Goal: Task Accomplishment & Management: Use online tool/utility

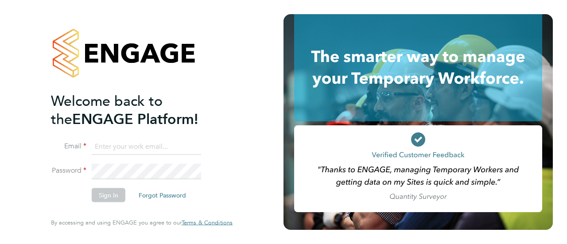
type input "[EMAIL_ADDRESS][DOMAIN_NAME]"
click at [99, 202] on li "Sign In Forgot Password" at bounding box center [137, 199] width 173 height 23
click at [110, 204] on li "Sign In Forgot Password" at bounding box center [137, 199] width 173 height 23
click at [112, 201] on button "Sign In" at bounding box center [109, 195] width 34 height 14
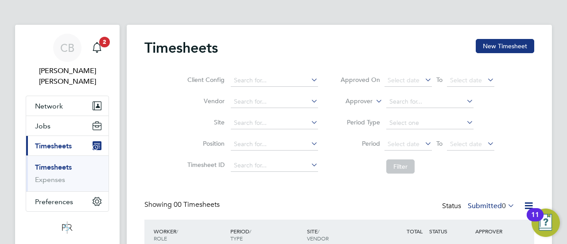
click at [496, 54] on div "Timesheets New Timesheet" at bounding box center [339, 52] width 390 height 27
click at [484, 50] on button "New Timesheet" at bounding box center [504, 46] width 58 height 14
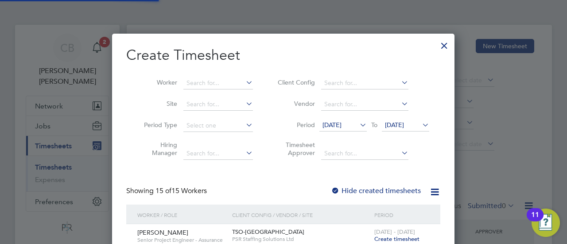
scroll to position [966, 343]
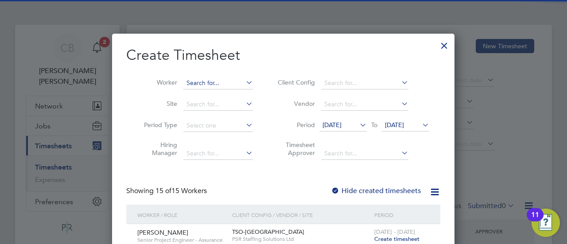
click at [197, 85] on input at bounding box center [218, 83] width 70 height 12
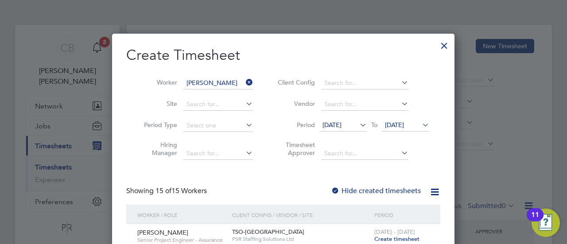
click at [240, 98] on li "Mark Fielding" at bounding box center [218, 95] width 70 height 12
type input "Mark Fielding"
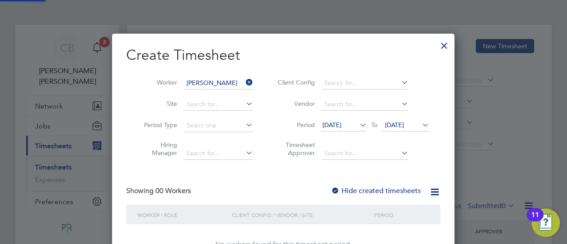
scroll to position [249, 343]
click at [382, 186] on label "Hide created timesheets" at bounding box center [376, 190] width 90 height 9
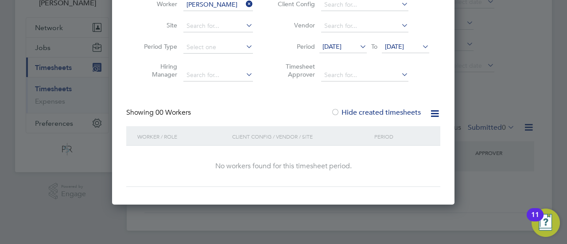
drag, startPoint x: 409, startPoint y: 45, endPoint x: 411, endPoint y: 53, distance: 8.2
click at [404, 44] on span "17 Sep 2025" at bounding box center [394, 46] width 19 height 8
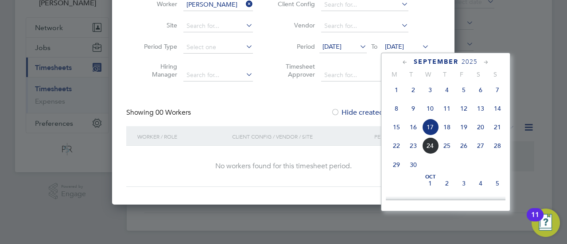
click at [495, 145] on span "28" at bounding box center [497, 145] width 17 height 17
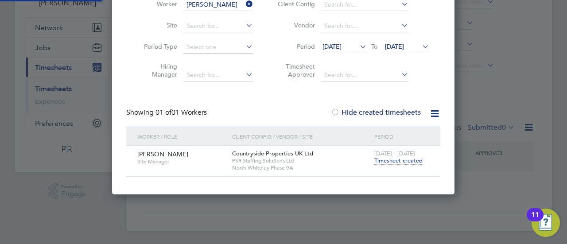
scroll to position [239, 343]
click at [340, 48] on span "10 Sep 2025" at bounding box center [331, 46] width 19 height 8
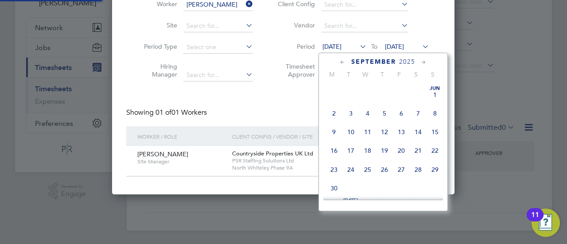
scroll to position [285, 0]
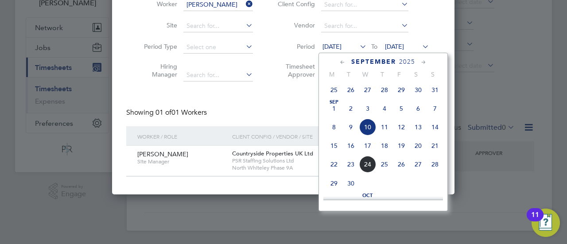
click at [249, 116] on div "Showing 01 of 01 Workers Hide created timesheets" at bounding box center [283, 117] width 314 height 18
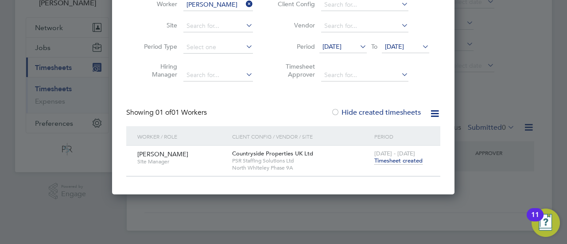
click at [412, 163] on span "Timesheet created" at bounding box center [398, 161] width 48 height 8
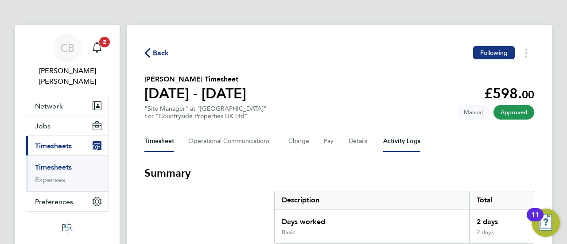
click at [391, 142] on Logs-tab "Activity Logs" at bounding box center [401, 141] width 37 height 21
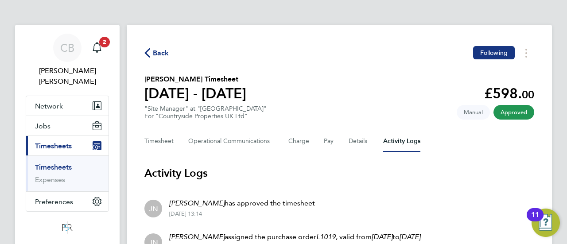
click at [165, 51] on span "Back" at bounding box center [161, 53] width 16 height 11
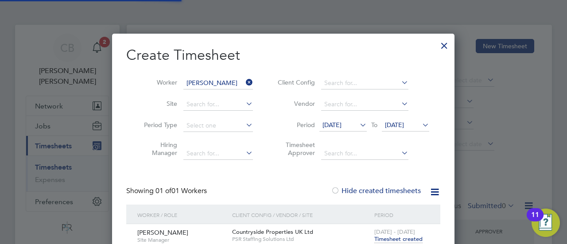
scroll to position [239, 343]
click at [446, 39] on div at bounding box center [444, 43] width 16 height 16
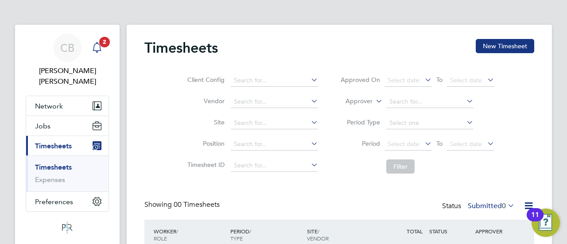
click at [100, 43] on span "2" at bounding box center [104, 42] width 11 height 11
